Goal: Task Accomplishment & Management: Manage account settings

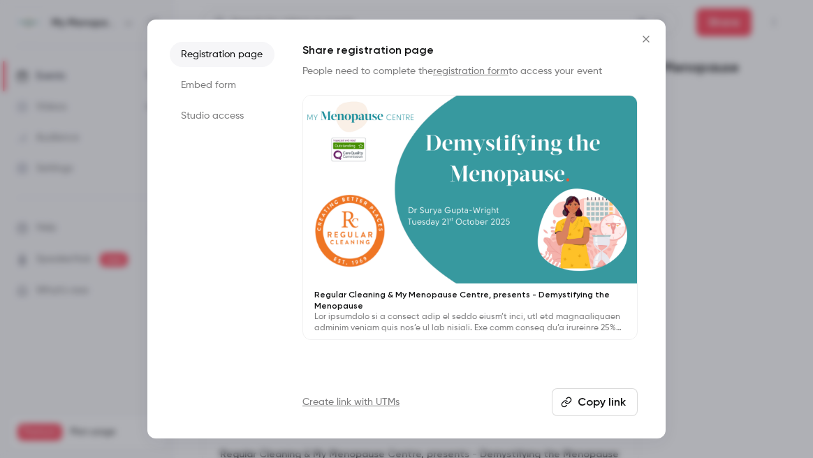
click at [645, 41] on icon "Close" at bounding box center [646, 39] width 17 height 11
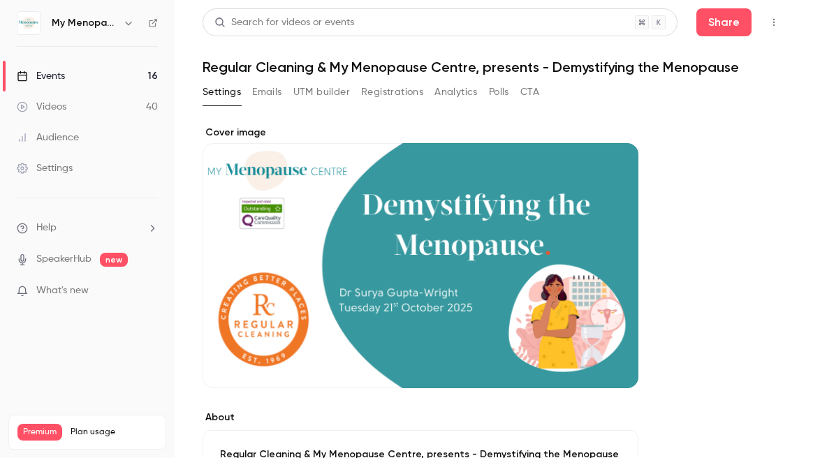
click at [54, 76] on div "Events" at bounding box center [41, 76] width 48 height 14
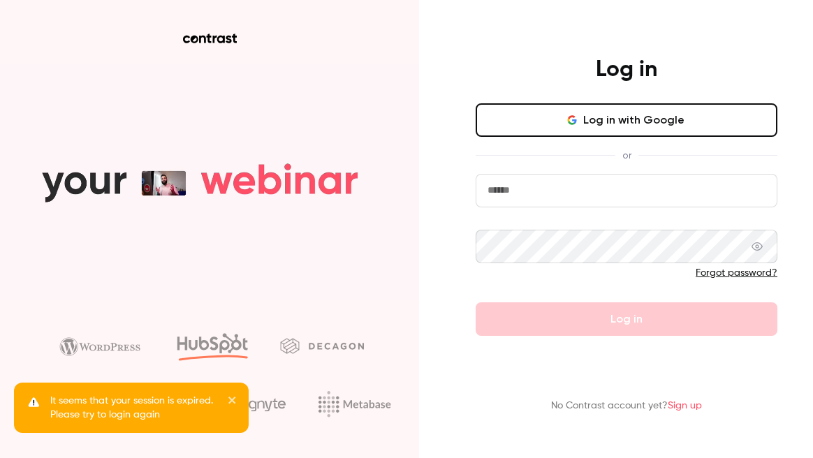
type input "**********"
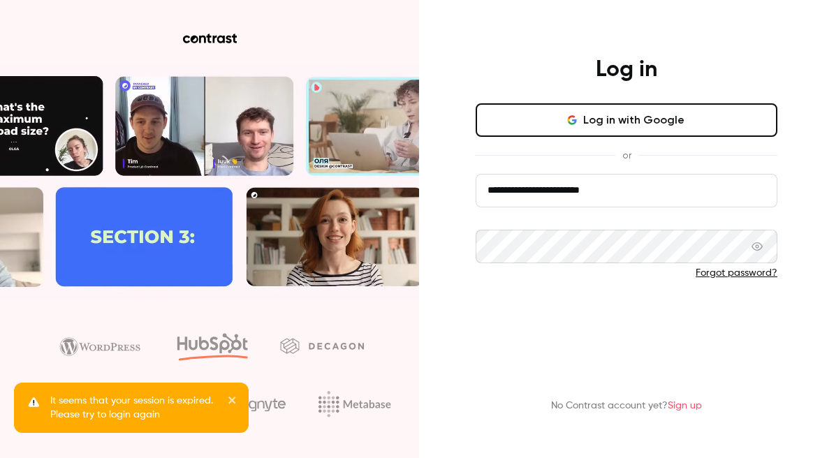
click at [642, 320] on button "Log in" at bounding box center [627, 319] width 302 height 34
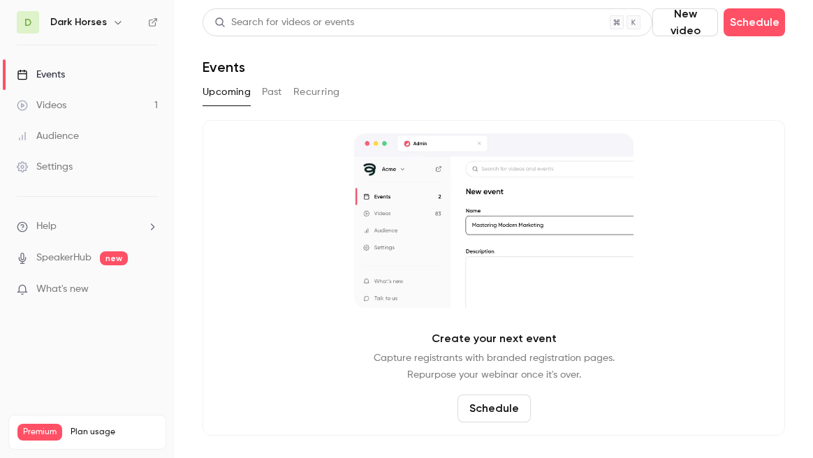
click at [117, 22] on icon "button" at bounding box center [118, 22] width 6 height 3
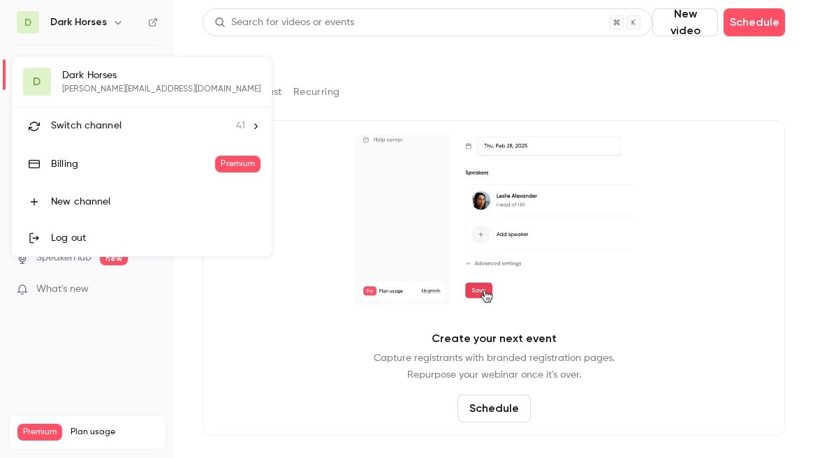
click at [72, 126] on span "Switch channel" at bounding box center [86, 126] width 71 height 15
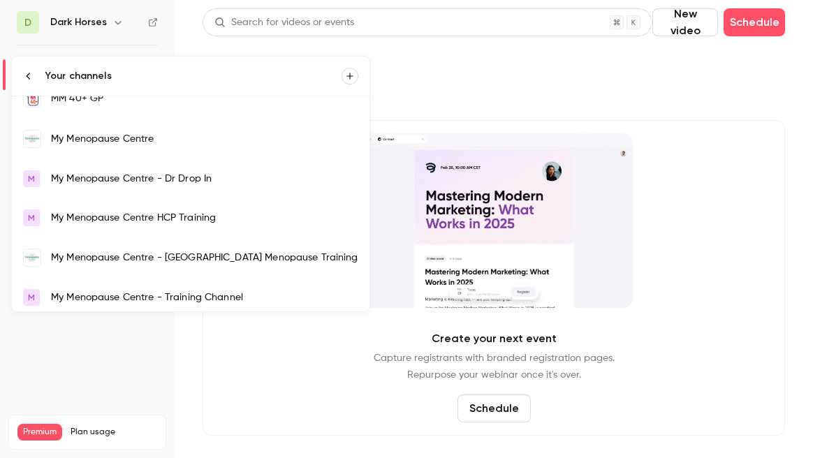
scroll to position [977, 0]
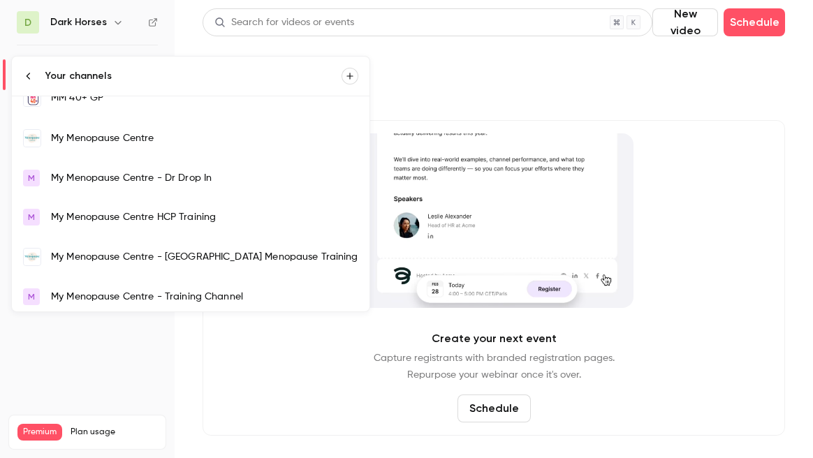
click at [100, 138] on div "My Menopause Centre" at bounding box center [204, 138] width 307 height 14
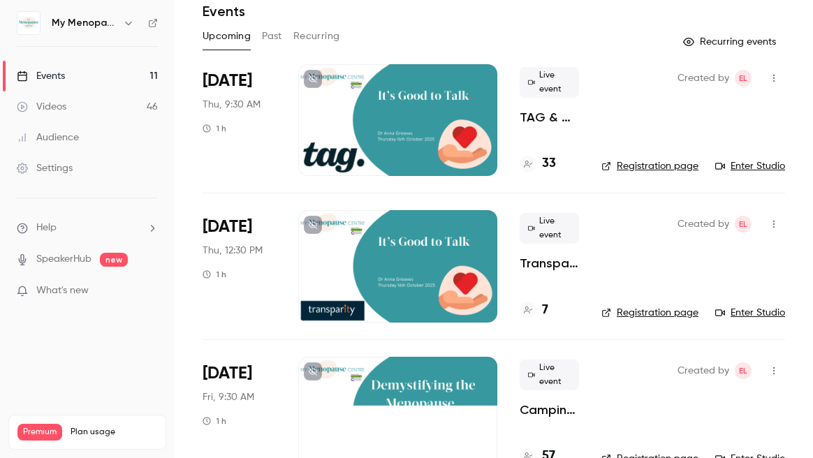
scroll to position [78, 0]
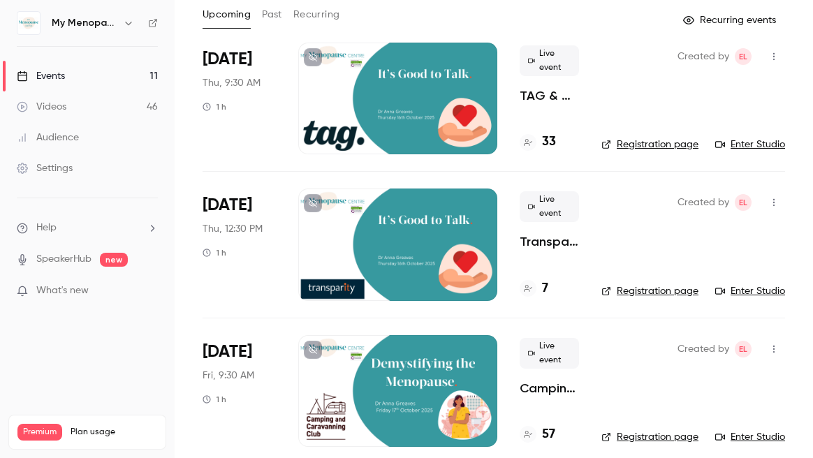
click at [415, 230] on div at bounding box center [397, 245] width 199 height 112
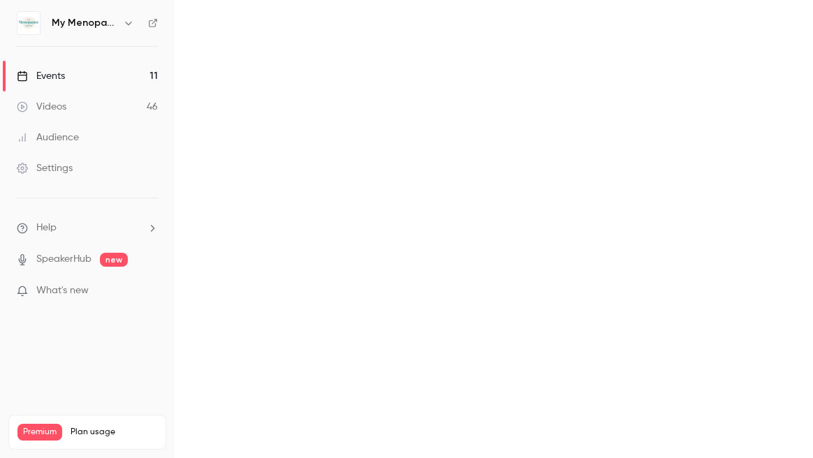
click at [415, 230] on main at bounding box center [494, 229] width 638 height 458
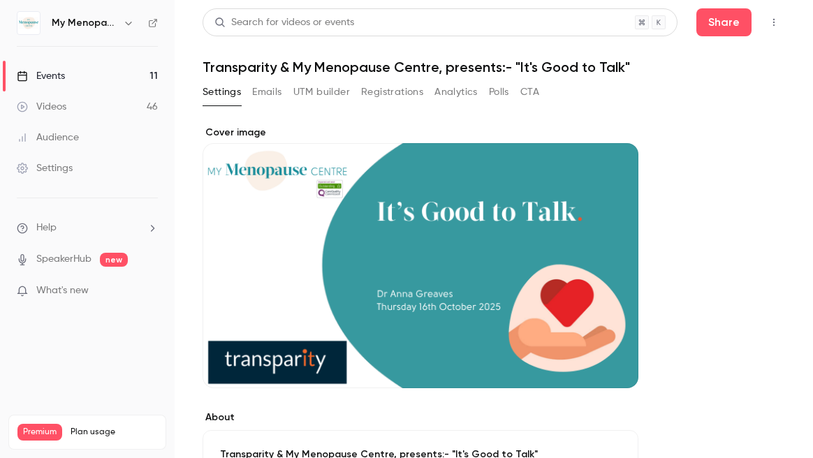
click at [772, 23] on icon "button" at bounding box center [773, 22] width 11 height 10
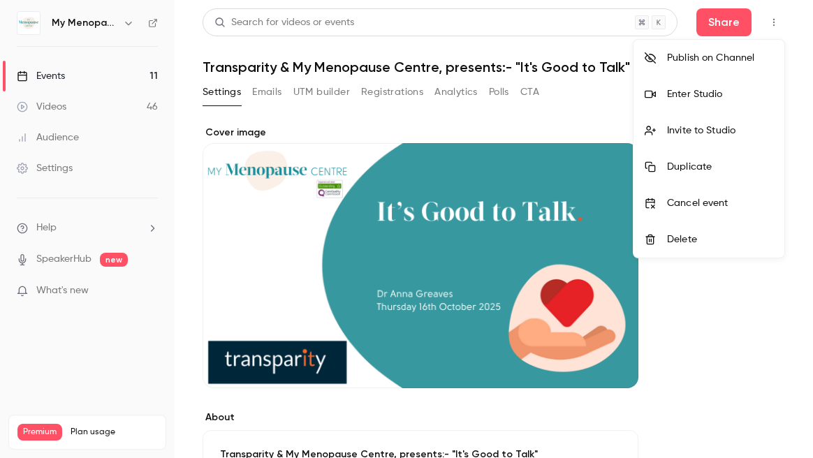
click at [701, 94] on div "Enter Studio" at bounding box center [720, 94] width 106 height 14
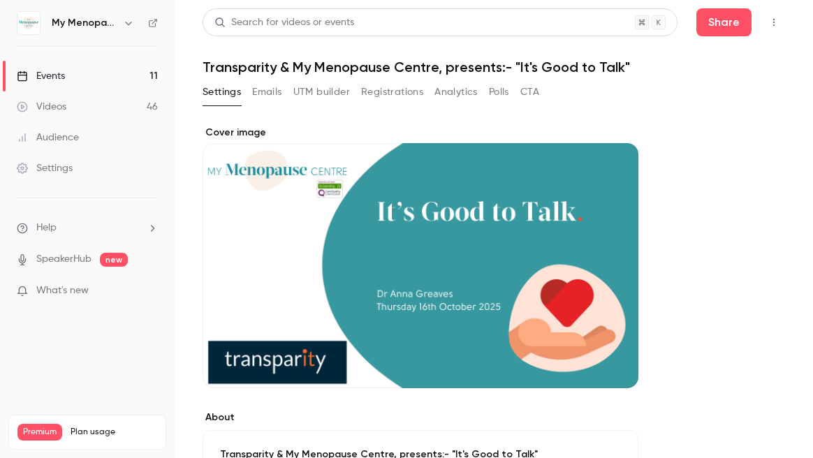
click at [39, 71] on div "Events" at bounding box center [41, 76] width 48 height 14
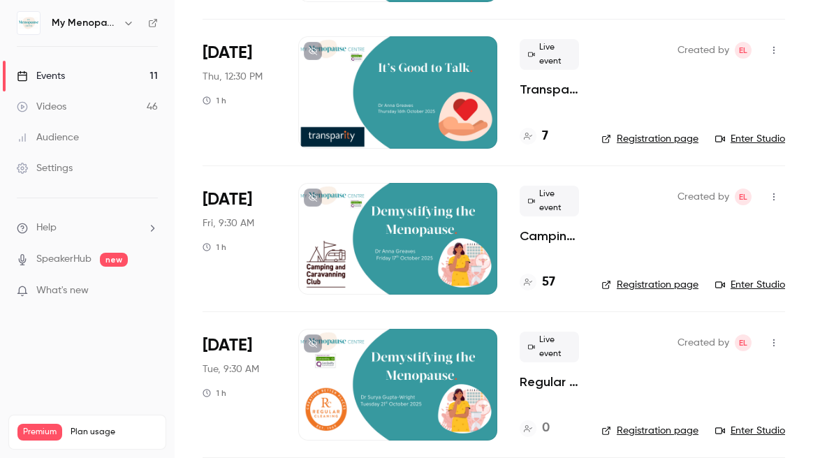
scroll to position [235, 0]
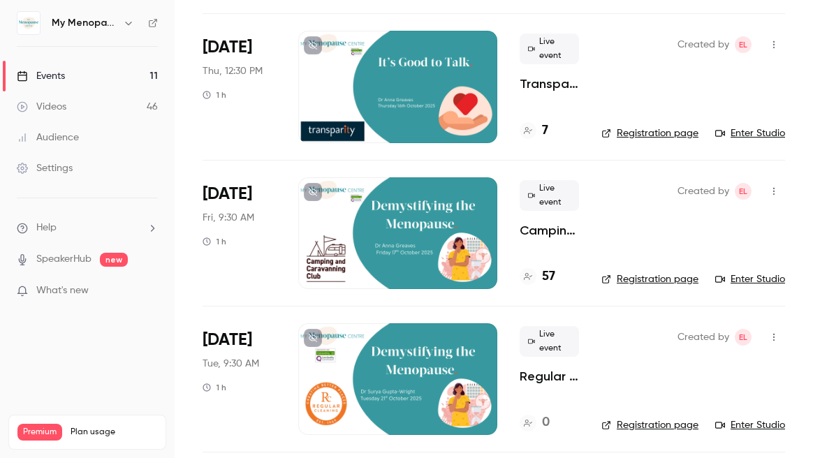
click at [409, 224] on div at bounding box center [397, 233] width 199 height 112
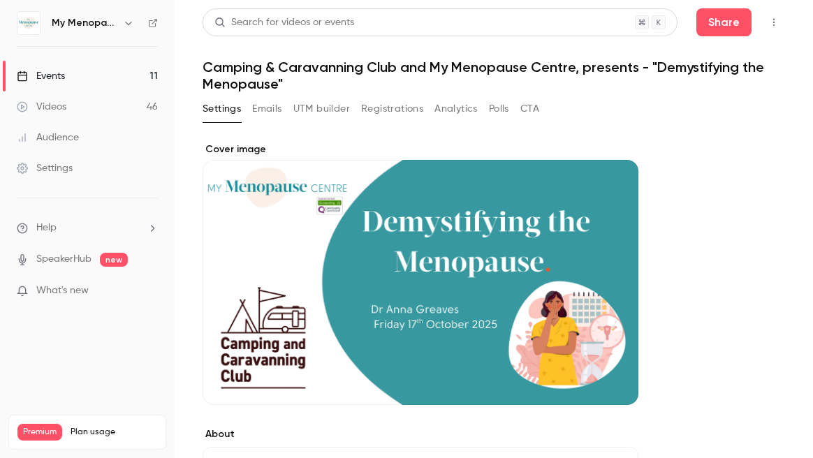
click at [773, 22] on icon "button" at bounding box center [773, 23] width 1 height 8
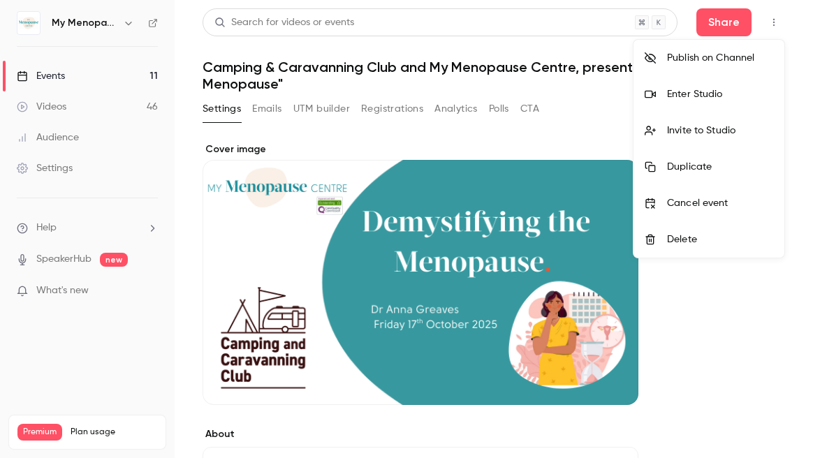
click at [700, 94] on div "Enter Studio" at bounding box center [720, 94] width 106 height 14
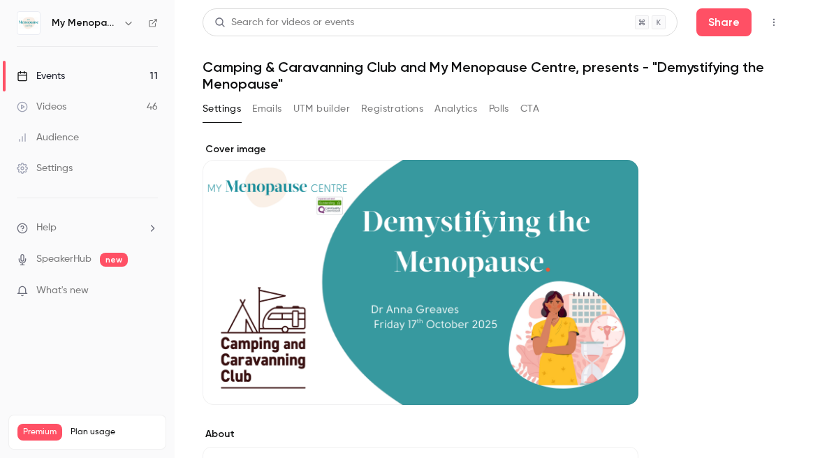
click at [370, 114] on button "Registrations" at bounding box center [392, 109] width 62 height 22
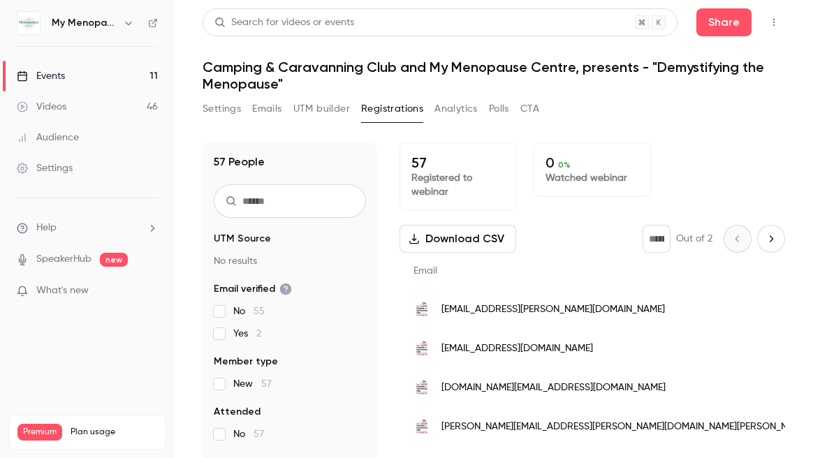
click at [47, 73] on div "Events" at bounding box center [41, 76] width 48 height 14
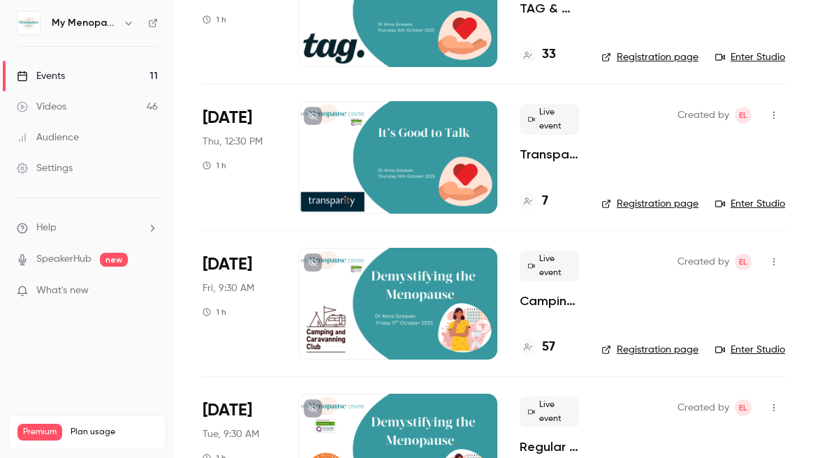
scroll to position [168, 0]
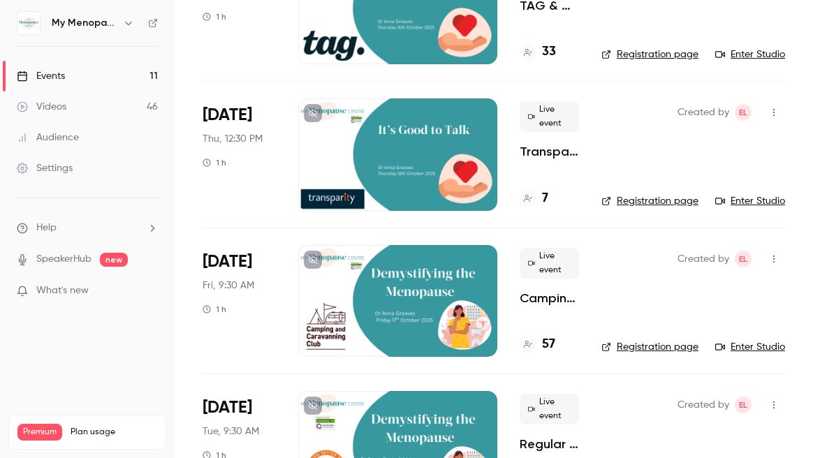
click at [777, 260] on icon "button" at bounding box center [773, 259] width 11 height 10
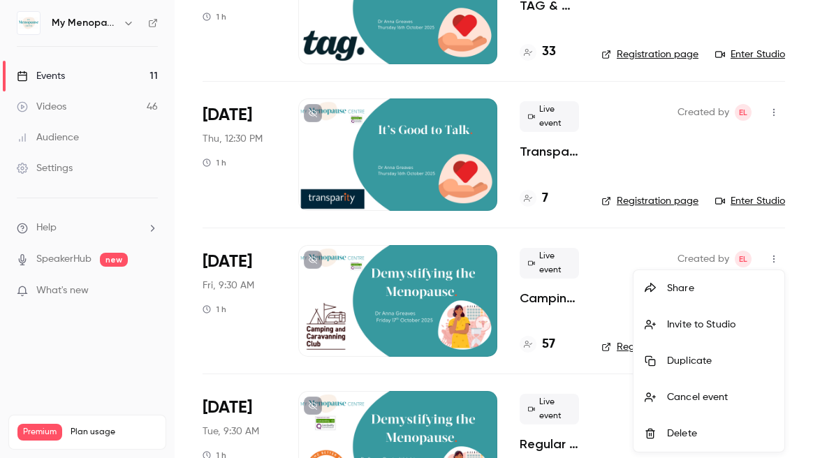
click at [697, 325] on div "Invite to Studio" at bounding box center [720, 325] width 106 height 14
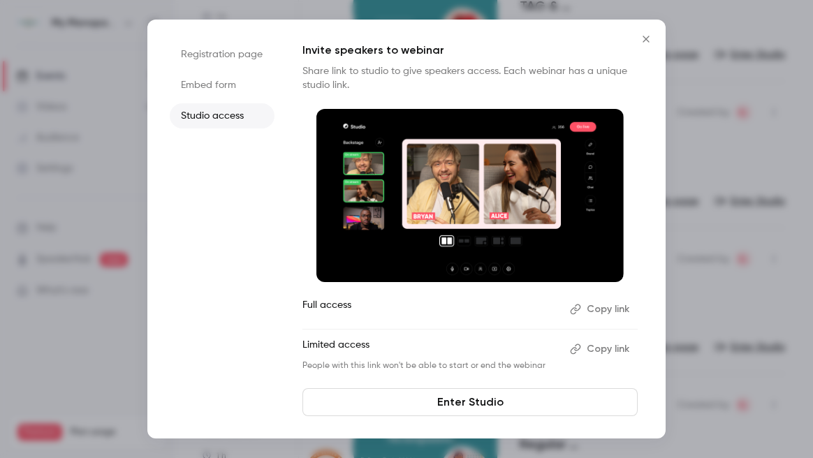
click at [604, 307] on button "Copy link" at bounding box center [600, 309] width 73 height 22
click at [644, 40] on icon "Close" at bounding box center [645, 39] width 6 height 6
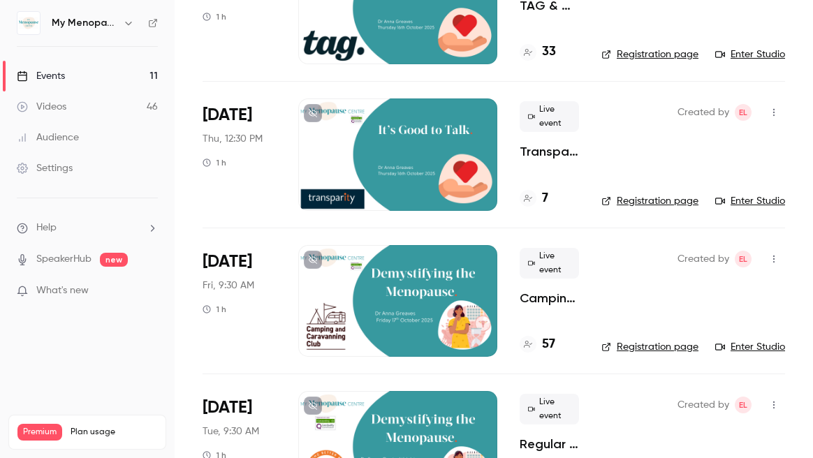
click at [431, 303] on div at bounding box center [397, 301] width 199 height 112
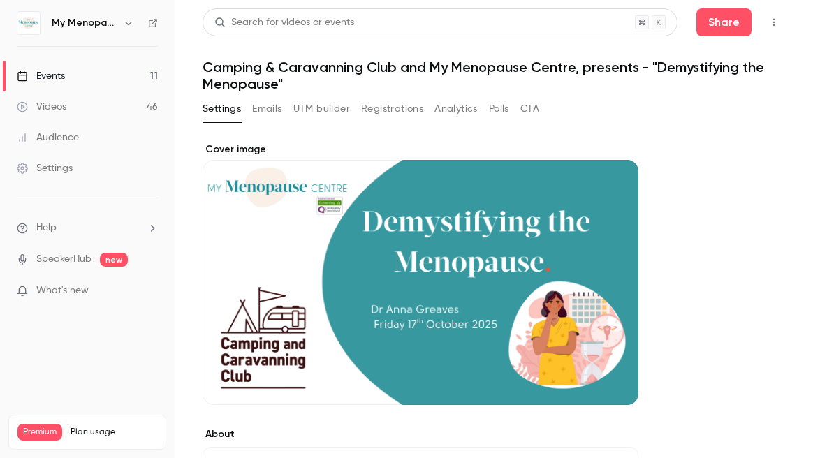
click at [262, 110] on button "Emails" at bounding box center [266, 109] width 29 height 22
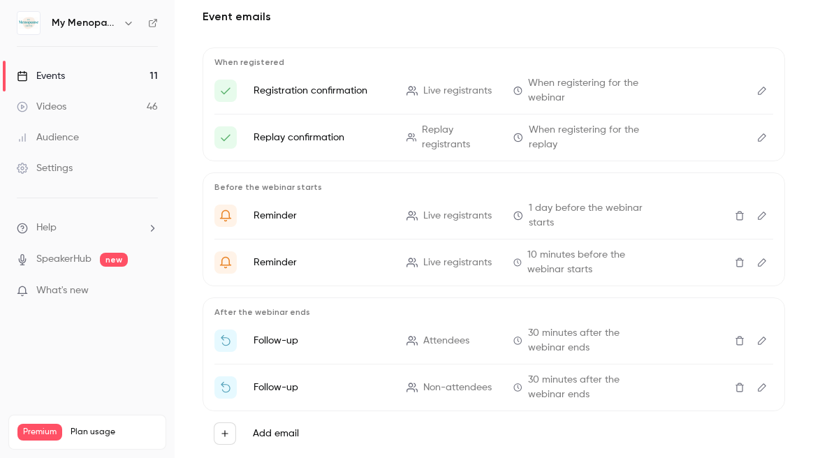
scroll to position [168, 0]
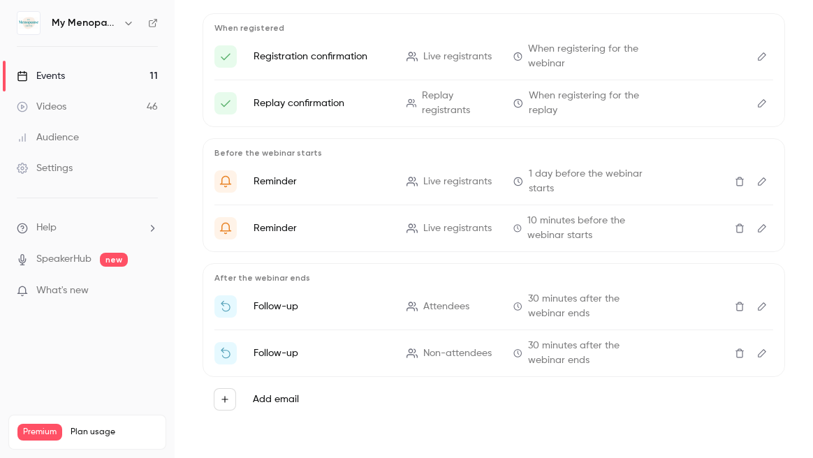
click at [760, 303] on icon "Edit" at bounding box center [761, 307] width 11 height 10
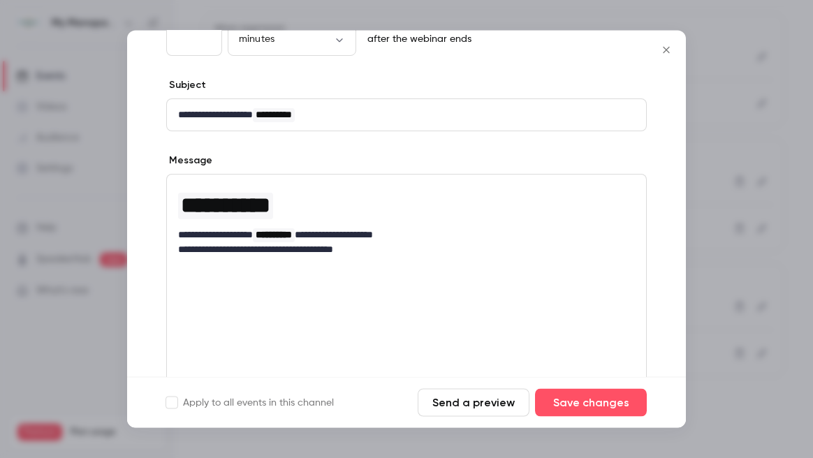
scroll to position [125, 0]
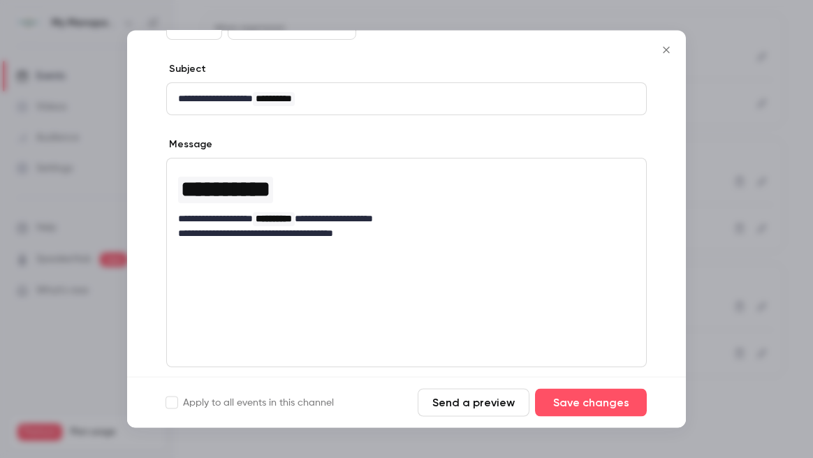
click at [246, 265] on div "**********" at bounding box center [406, 263] width 480 height 209
click at [393, 233] on p "**********" at bounding box center [406, 234] width 457 height 15
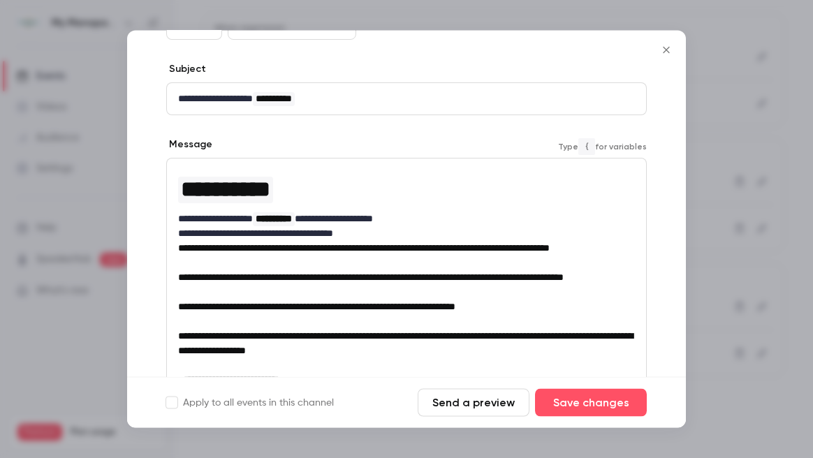
scroll to position [0, 0]
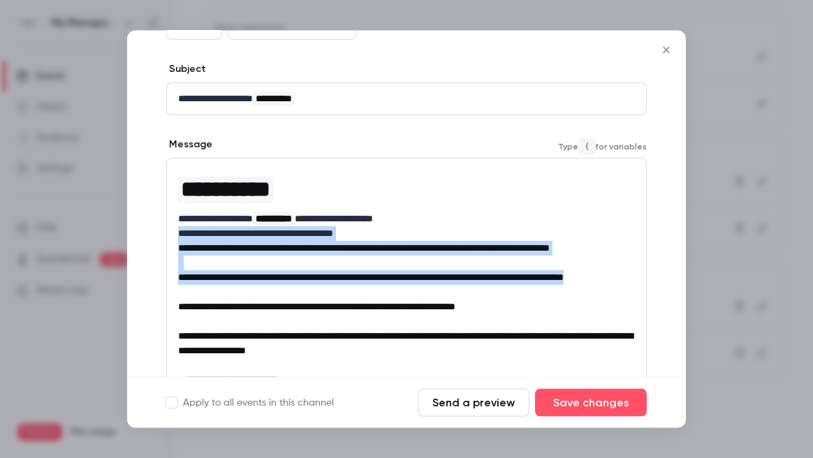
drag, startPoint x: 286, startPoint y: 313, endPoint x: 163, endPoint y: 232, distance: 147.2
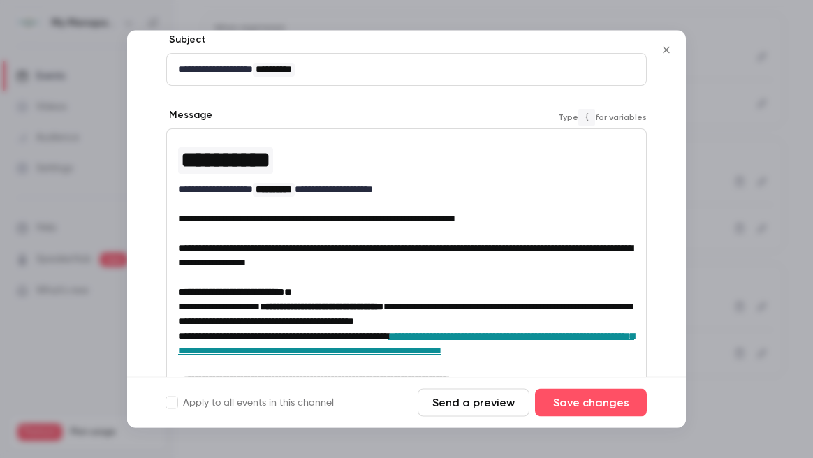
scroll to position [159, 0]
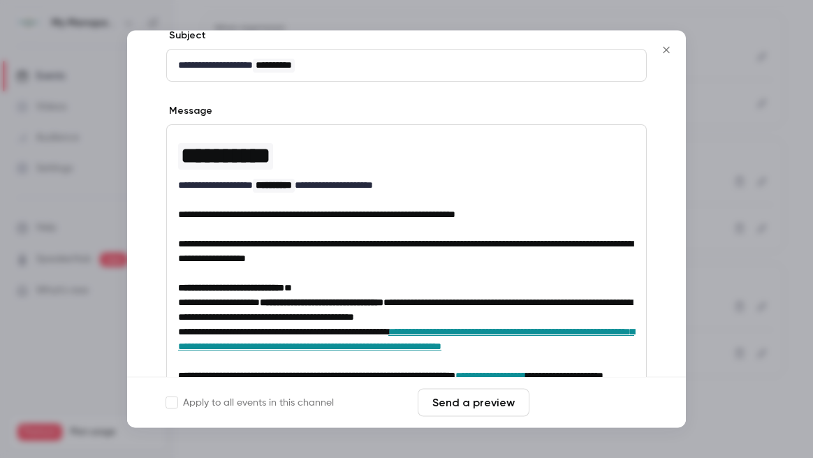
click at [571, 404] on button "Save changes" at bounding box center [591, 403] width 112 height 28
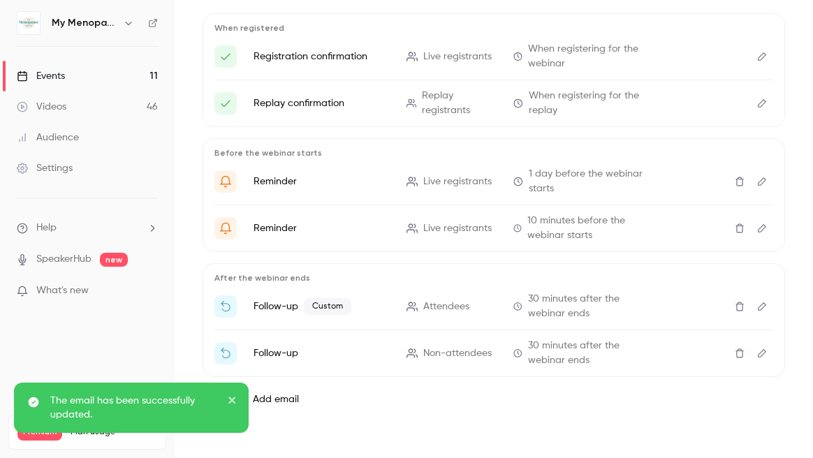
click at [760, 353] on icon "Edit" at bounding box center [761, 353] width 11 height 10
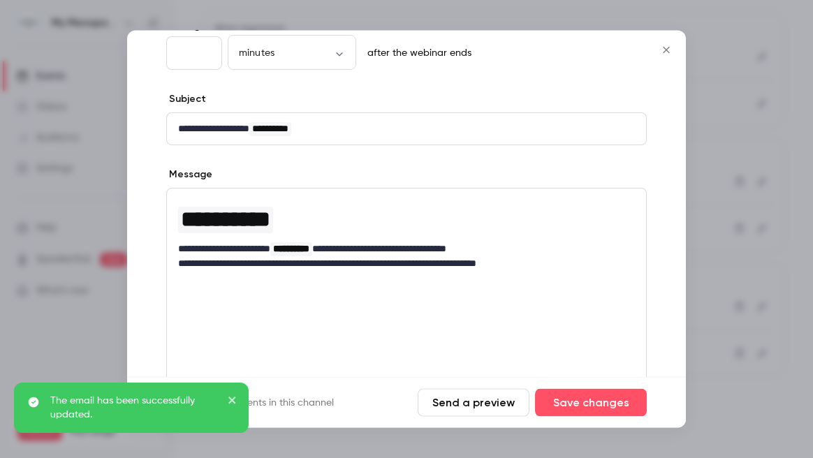
scroll to position [96, 0]
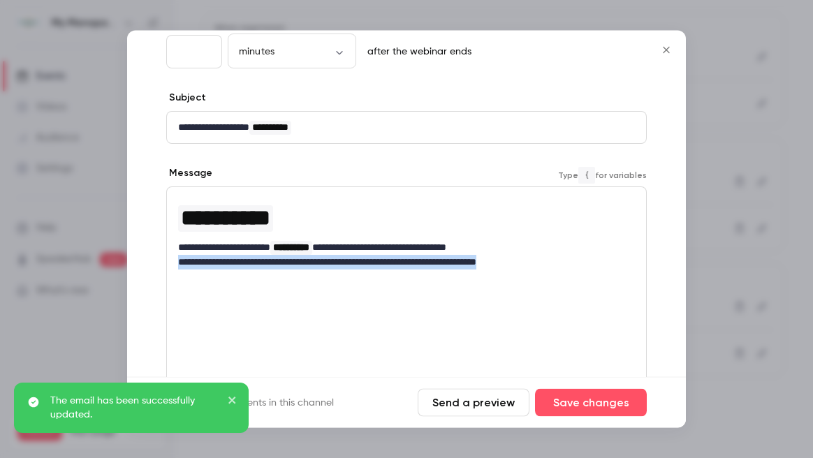
drag, startPoint x: 545, startPoint y: 263, endPoint x: 150, endPoint y: 265, distance: 394.5
click at [150, 265] on div "**********" at bounding box center [406, 270] width 559 height 504
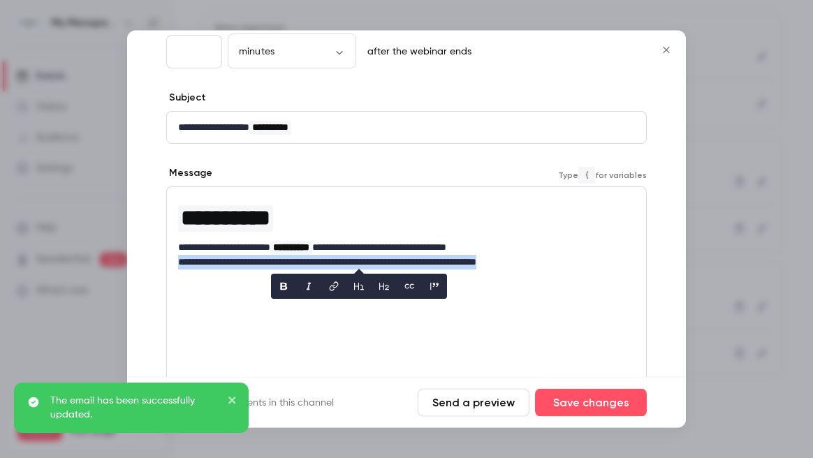
scroll to position [0, 0]
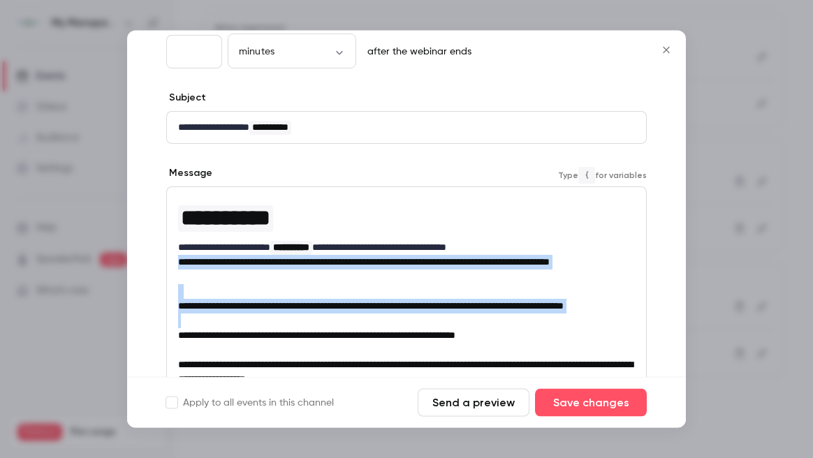
drag, startPoint x: 282, startPoint y: 334, endPoint x: 165, endPoint y: 265, distance: 135.9
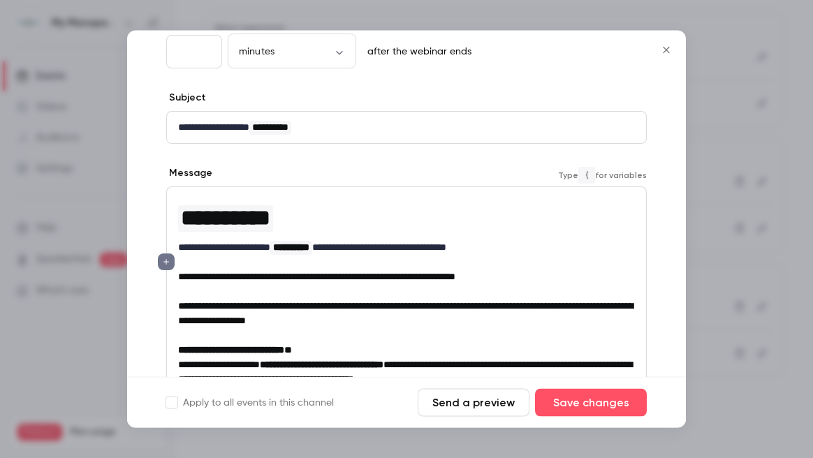
click at [360, 305] on span "**********" at bounding box center [405, 314] width 455 height 24
drag, startPoint x: 360, startPoint y: 305, endPoint x: 177, endPoint y: 301, distance: 183.0
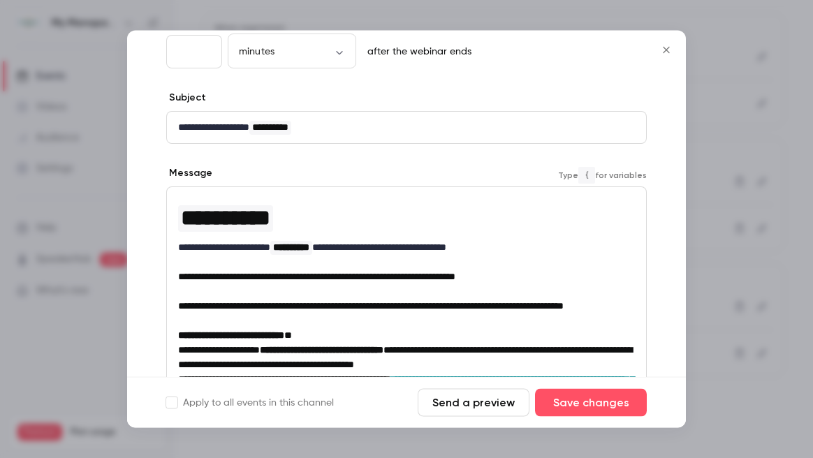
click at [343, 314] on p "**********" at bounding box center [406, 307] width 457 height 15
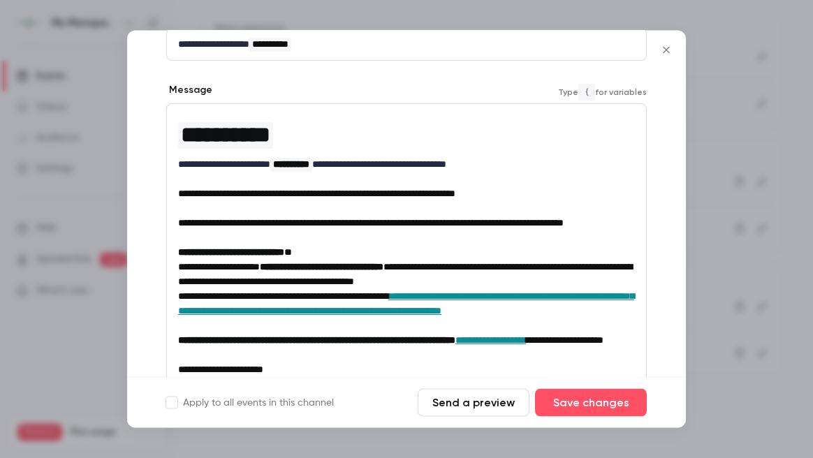
scroll to position [184, 0]
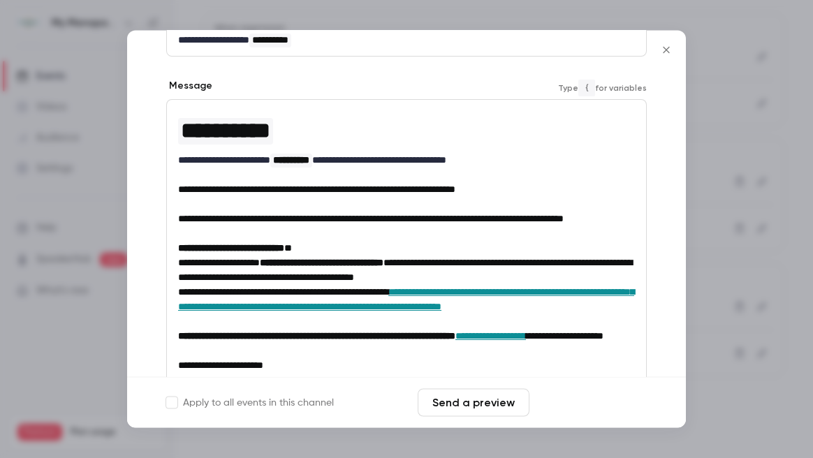
click at [593, 401] on button "Save changes" at bounding box center [591, 403] width 112 height 28
